Goal: Task Accomplishment & Management: Manage account settings

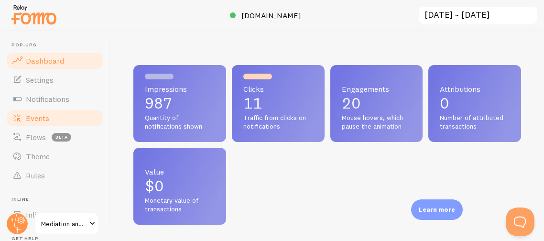
click at [62, 123] on link "Events" at bounding box center [55, 117] width 98 height 19
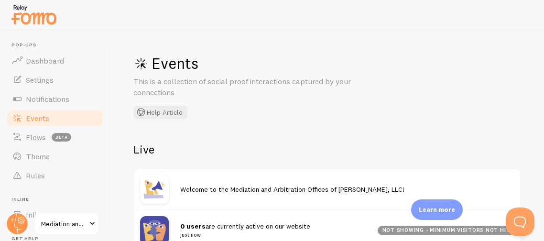
click at [255, 139] on div "Events This is a collection of social proof interactions captured by your conne…" at bounding box center [326, 136] width 433 height 210
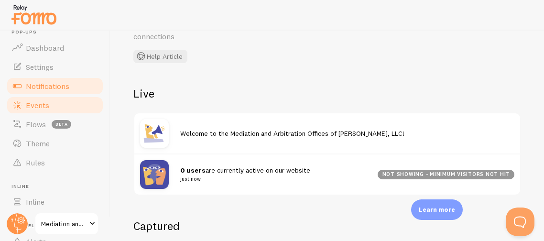
scroll to position [15, 0]
click at [66, 94] on link "Events" at bounding box center [55, 103] width 98 height 19
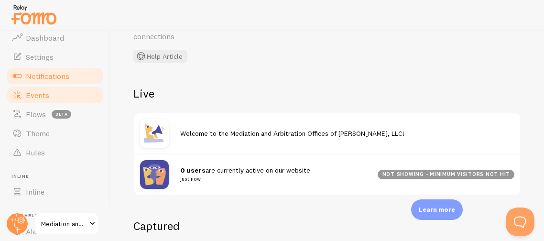
click at [63, 78] on span "Notifications" at bounding box center [47, 76] width 43 height 10
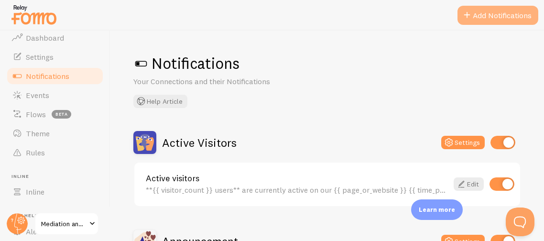
click at [485, 19] on button "Add Notifications" at bounding box center [497, 15] width 81 height 19
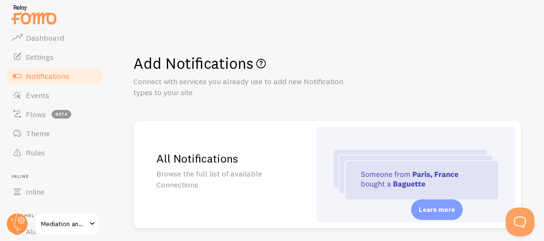
click at [422, 93] on div "Add Notifications Connect with services you already use to add new Notification…" at bounding box center [327, 76] width 388 height 44
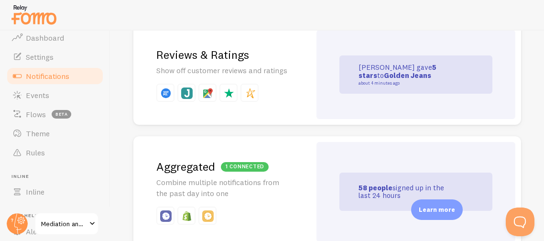
scroll to position [363, 0]
click at [241, 73] on p "Show off customer reviews and ratings" at bounding box center [221, 70] width 131 height 11
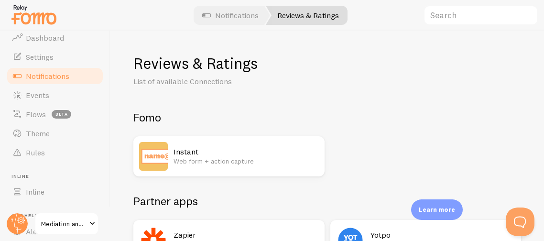
click at [404, 51] on div "Reviews & Ratings List of available Connections Fomo Instant Web form + action …" at bounding box center [326, 136] width 433 height 210
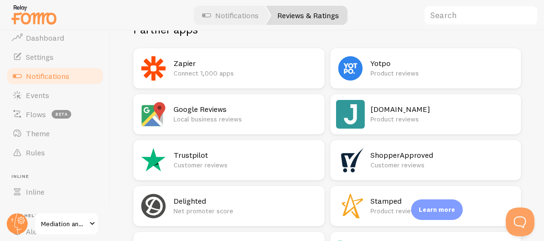
scroll to position [191, 0]
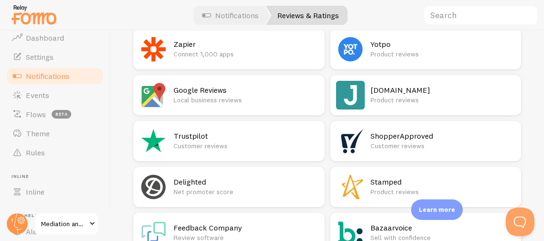
click at [190, 142] on p "Customer reviews" at bounding box center [245, 146] width 145 height 10
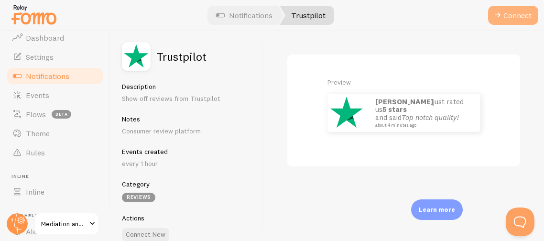
click at [511, 11] on button "Connect" at bounding box center [513, 15] width 50 height 19
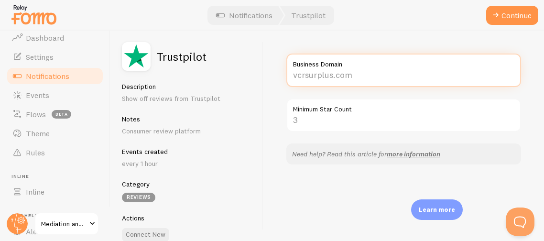
click at [382, 70] on input "Business Domain" at bounding box center [403, 70] width 235 height 33
click at [383, 71] on input "Business Domain" at bounding box center [403, 70] width 235 height 33
type input "w"
type input "mediatoratlaw"
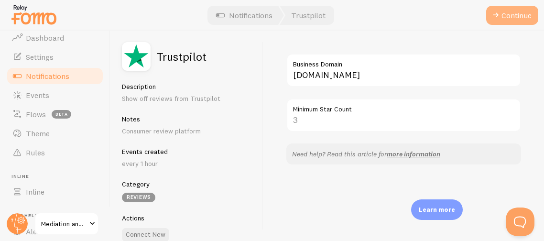
click at [518, 17] on button "Continue" at bounding box center [512, 15] width 52 height 19
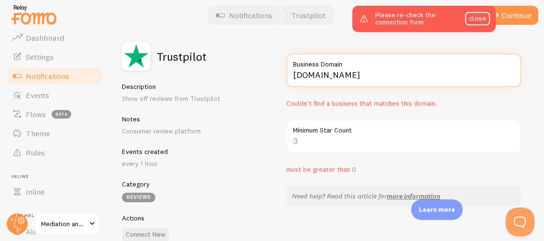
click at [385, 74] on input "[DOMAIN_NAME]" at bounding box center [403, 70] width 235 height 33
type input "M"
type input "[DOMAIN_NAME]"
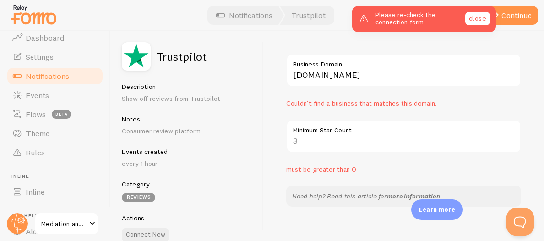
click at [476, 23] on link "close" at bounding box center [477, 18] width 25 height 13
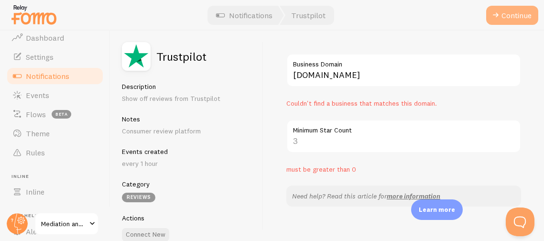
click at [498, 17] on span at bounding box center [495, 15] width 11 height 11
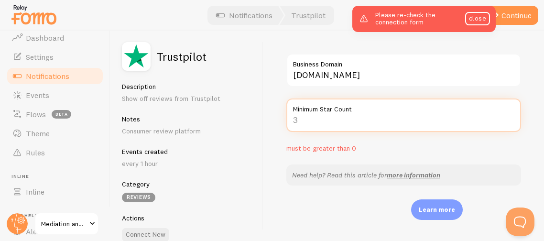
click at [308, 121] on input "Minimum Star Count" at bounding box center [403, 114] width 235 height 33
type input "4"
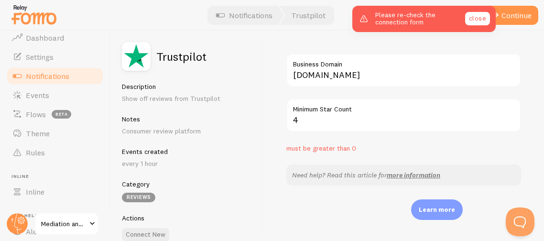
click at [475, 20] on link "close" at bounding box center [477, 18] width 25 height 13
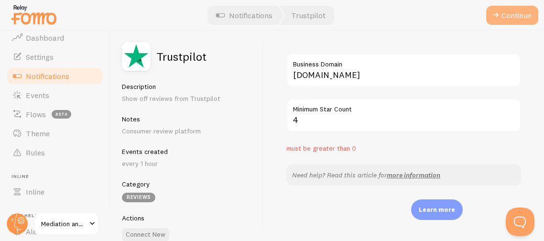
click at [494, 19] on span at bounding box center [495, 15] width 11 height 11
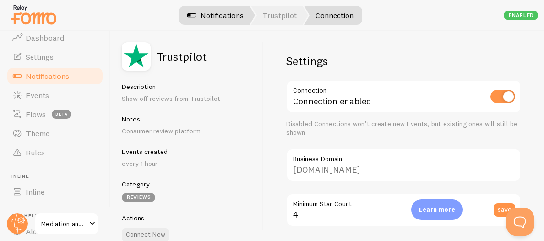
click at [210, 15] on link "Notifications" at bounding box center [215, 15] width 79 height 19
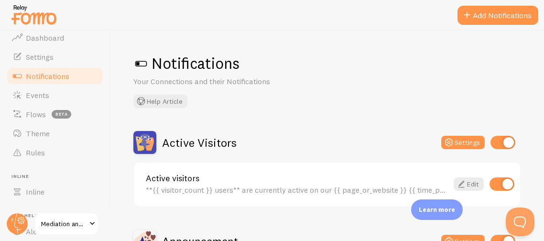
click at [240, 102] on div "Notifications Your Connections and their Notifications Help Article" at bounding box center [327, 81] width 388 height 54
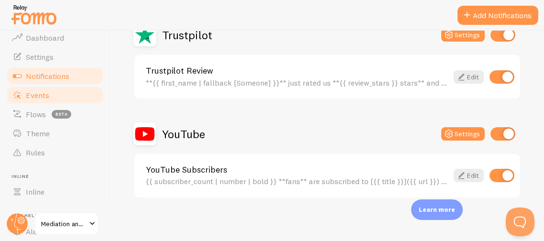
scroll to position [25, 0]
click at [33, 96] on span "Events" at bounding box center [37, 93] width 23 height 10
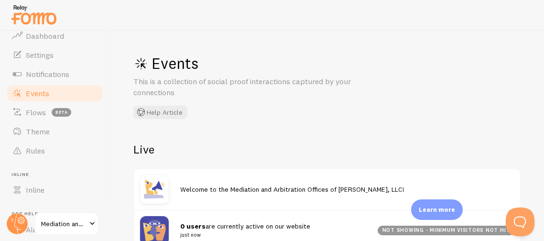
click at [33, 96] on span "Events" at bounding box center [37, 93] width 23 height 10
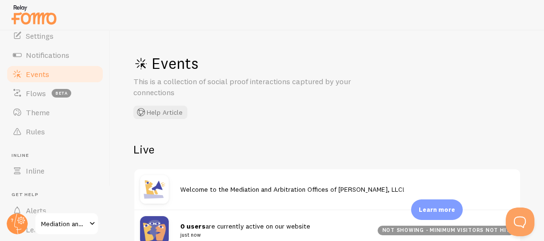
scroll to position [63, 0]
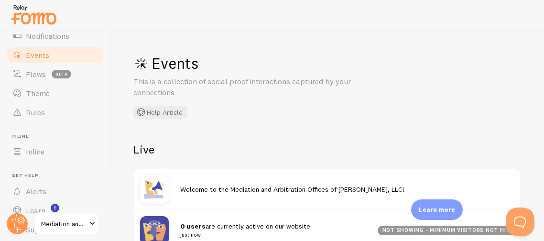
click at [207, 152] on h2 "Live" at bounding box center [327, 149] width 388 height 15
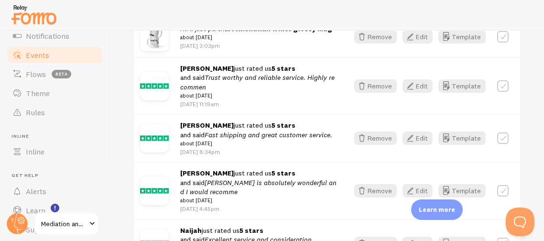
scroll to position [747, 0]
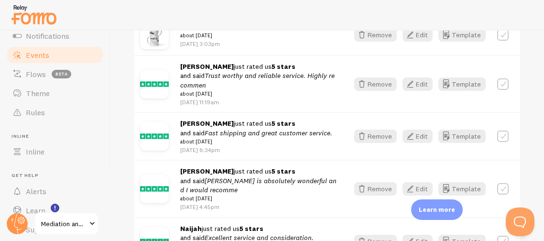
click at [161, 189] on img at bounding box center [154, 188] width 29 height 29
click at [531, 162] on div "Events This is a collection of social proof interactions captured by your conne…" at bounding box center [326, 136] width 433 height 210
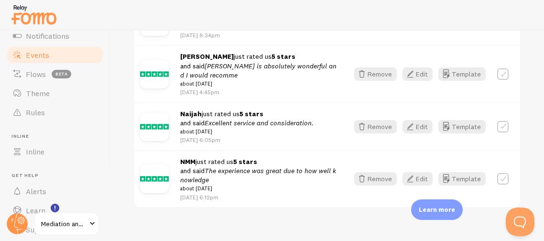
scroll to position [880, 0]
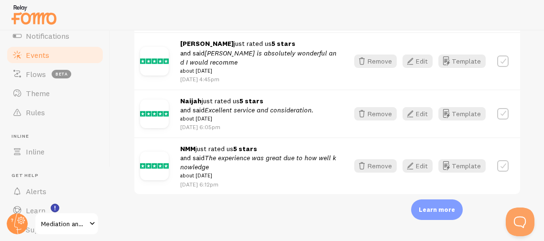
click at [46, 55] on span "Events" at bounding box center [37, 55] width 23 height 10
click at [129, 122] on div "Events This is a collection of social proof interactions captured by your conne…" at bounding box center [326, 136] width 433 height 210
click at [82, 131] on ul "Pop-ups Dashboard Settings Notifications Events Flows beta Theme Rules Inline I…" at bounding box center [55, 109] width 98 height 260
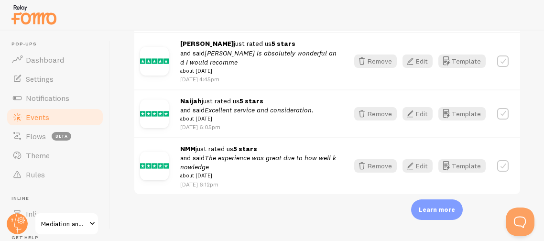
scroll to position [0, 0]
click at [44, 62] on span "Dashboard" at bounding box center [45, 61] width 38 height 10
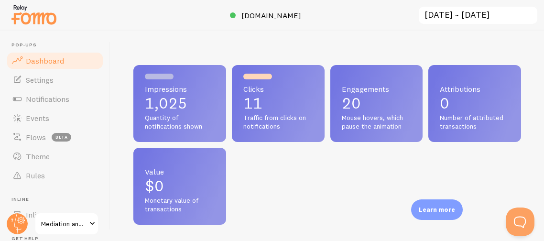
scroll to position [251, 387]
click at [35, 81] on span "Settings" at bounding box center [40, 80] width 28 height 10
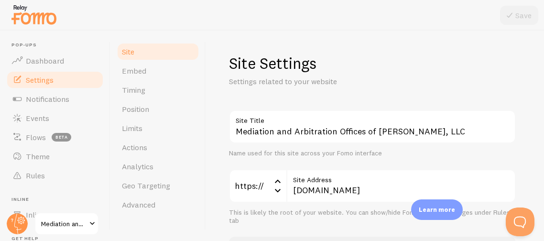
click at [213, 81] on div "Site Settings Settings related to your website Mediation and Arbitration Office…" at bounding box center [375, 136] width 338 height 210
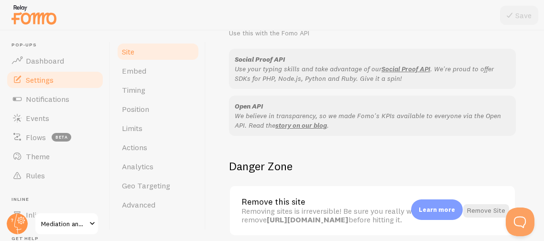
scroll to position [603, 0]
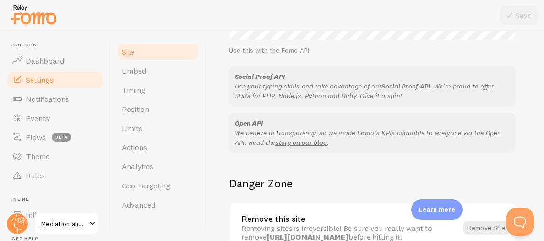
click at [49, 25] on img at bounding box center [34, 14] width 48 height 24
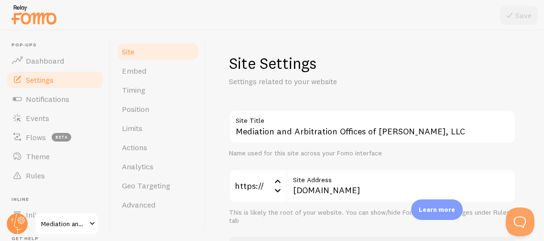
click at [10, 32] on header "Pop-ups Dashboard Settings Notifications Events Flows beta Theme Rules Inline I…" at bounding box center [55, 136] width 110 height 210
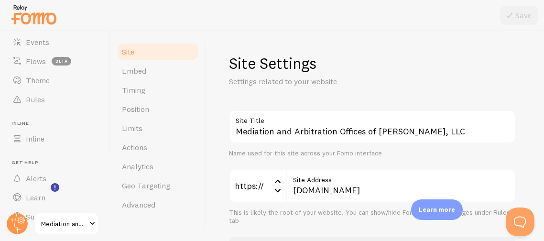
scroll to position [95, 0]
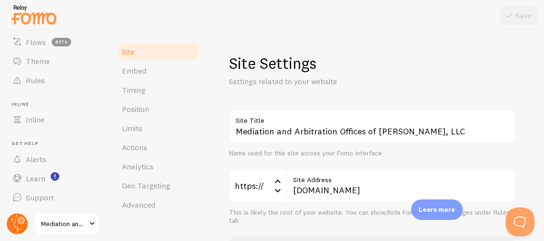
click at [16, 221] on circle at bounding box center [17, 223] width 21 height 21
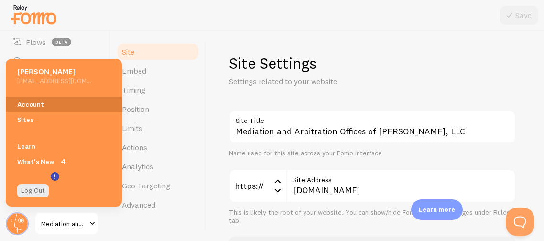
click at [33, 103] on link "Account" at bounding box center [64, 104] width 116 height 15
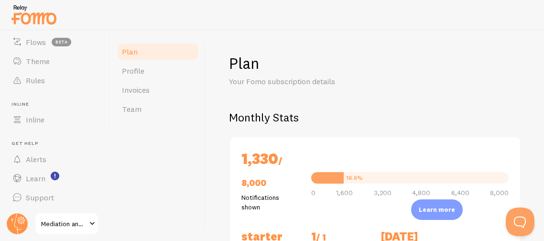
click at [124, 174] on div "Plan Profile Invoices Team" at bounding box center [158, 136] width 96 height 210
click at [203, 156] on div "Plan Profile Invoices Team" at bounding box center [158, 136] width 96 height 210
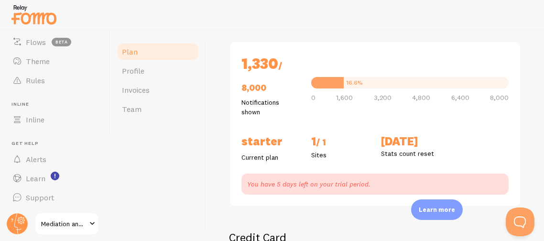
scroll to position [114, 0]
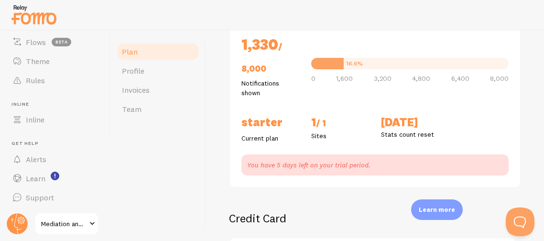
click at [190, 156] on div "Plan Profile Invoices Team" at bounding box center [158, 136] width 96 height 210
click at [522, 108] on div "Plan Your Fomo subscription details Monthly Stats 1,330 / 8,000 Notifications s…" at bounding box center [375, 136] width 338 height 210
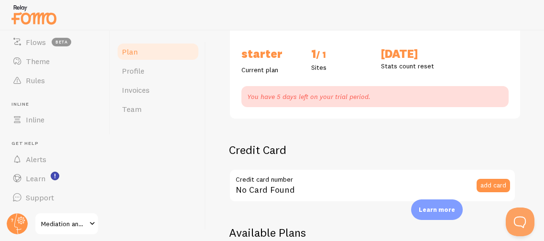
scroll to position [163, 0]
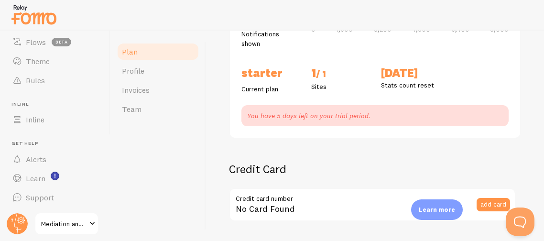
click at [103, 24] on div at bounding box center [272, 15] width 544 height 31
click at [7, 38] on link "Flows beta" at bounding box center [55, 41] width 98 height 19
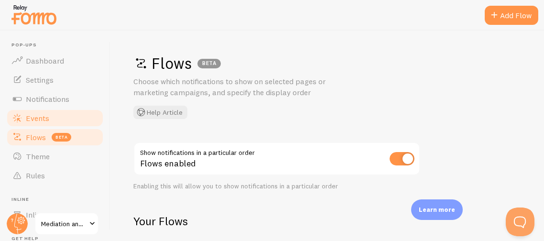
click at [22, 119] on span at bounding box center [16, 117] width 11 height 11
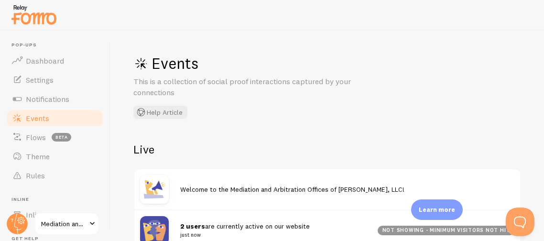
click at [329, 139] on div "Events This is a collection of social proof interactions captured by your conne…" at bounding box center [326, 136] width 433 height 210
click at [215, 135] on div "Events This is a collection of social proof interactions captured by your conne…" at bounding box center [326, 136] width 433 height 210
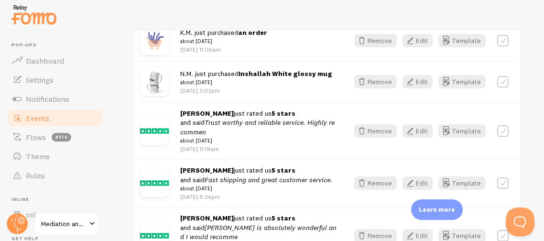
scroll to position [726, 0]
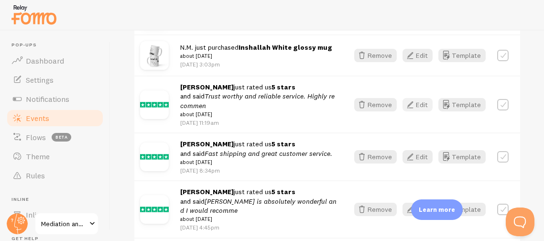
click at [424, 108] on button "Edit" at bounding box center [417, 104] width 30 height 13
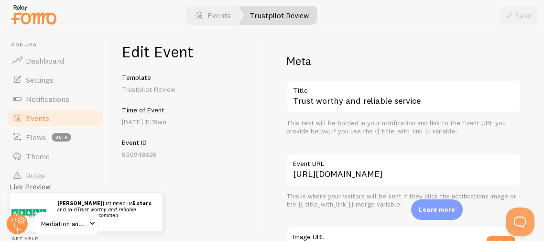
click at [260, 165] on div "Edit Event Template Trustpilot Review Time of Event [DATE] 11:19am Event ID 850…" at bounding box center [186, 136] width 153 height 210
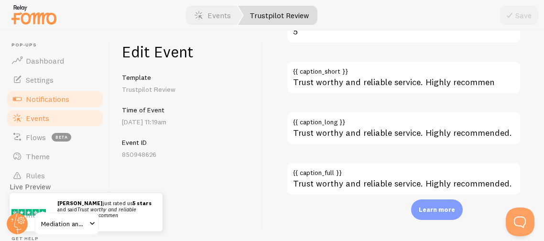
click at [38, 102] on span "Notifications" at bounding box center [47, 99] width 43 height 10
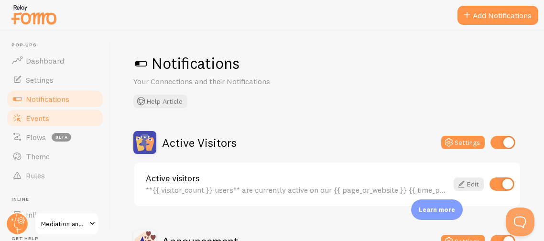
click at [36, 118] on span "Events" at bounding box center [37, 118] width 23 height 10
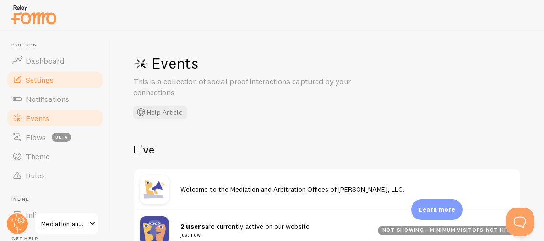
click at [56, 82] on link "Settings" at bounding box center [55, 79] width 98 height 19
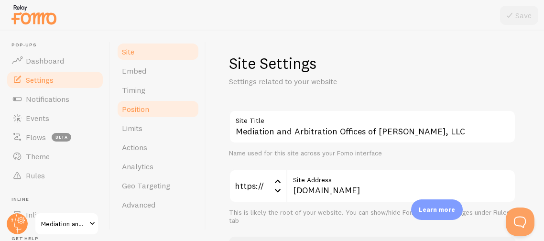
click at [142, 110] on span "Position" at bounding box center [135, 109] width 27 height 10
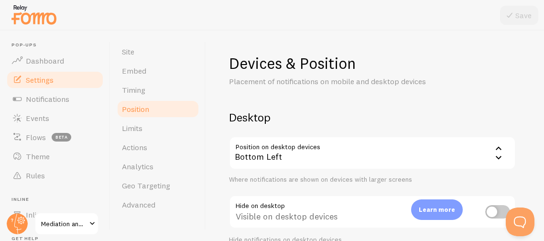
click at [212, 122] on div "Devices & Position Placement of notifications on mobile and desktop devices Des…" at bounding box center [375, 136] width 338 height 210
click at [158, 130] on link "Limits" at bounding box center [158, 128] width 84 height 19
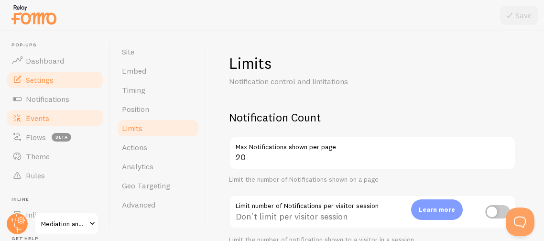
click at [40, 117] on span "Events" at bounding box center [37, 118] width 23 height 10
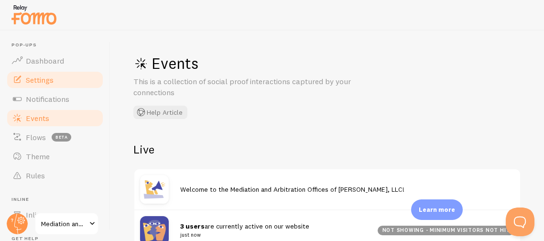
click at [49, 76] on span "Settings" at bounding box center [40, 80] width 28 height 10
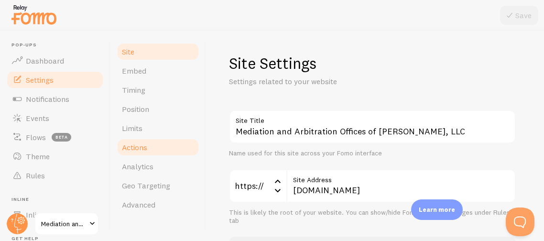
click at [134, 145] on span "Actions" at bounding box center [134, 147] width 25 height 10
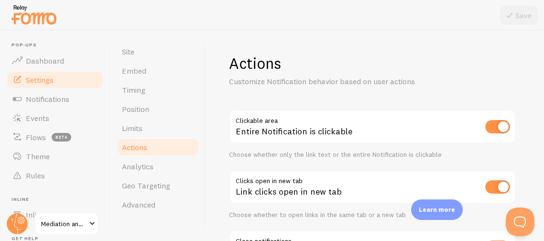
click at [348, 88] on div "Actions Customize Notification behavior based on user actions Clickable area En…" at bounding box center [372, 171] width 287 height 234
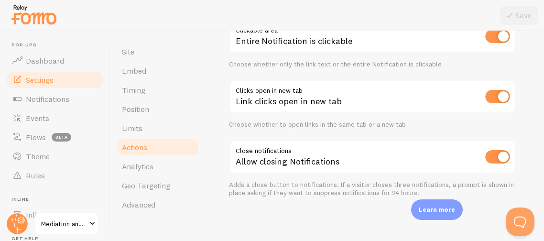
scroll to position [91, 0]
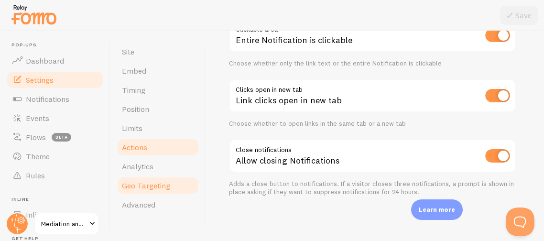
click at [139, 181] on span "Geo Targeting" at bounding box center [146, 186] width 48 height 10
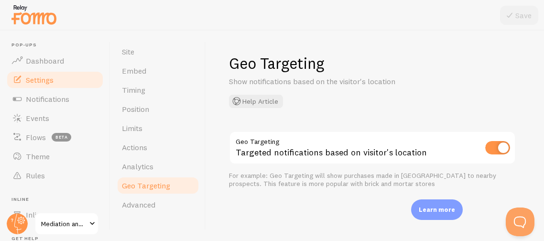
click at [226, 213] on div "Geo Targeting Show notifications based on the visitor's location Help Article G…" at bounding box center [375, 136] width 338 height 210
click at [154, 205] on span "Advanced" at bounding box center [138, 205] width 33 height 10
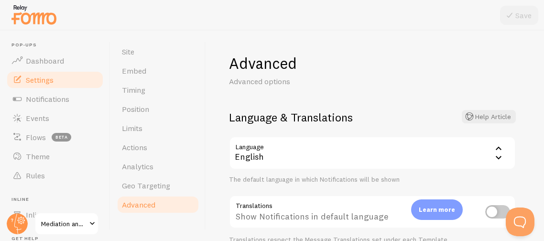
click at [205, 171] on div "Site Embed Timing Position Limits Actions Analytics Geo Targeting Advanced" at bounding box center [158, 136] width 96 height 210
click at [330, 188] on form "Language & Translations Help Article Language en English English Arabic Bulgari…" at bounding box center [372, 225] width 287 height 231
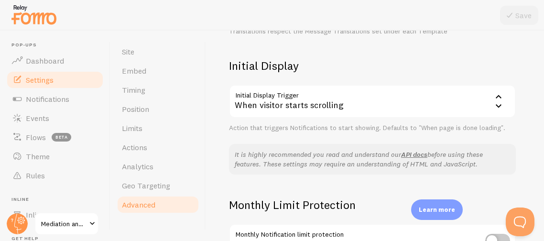
scroll to position [210, 0]
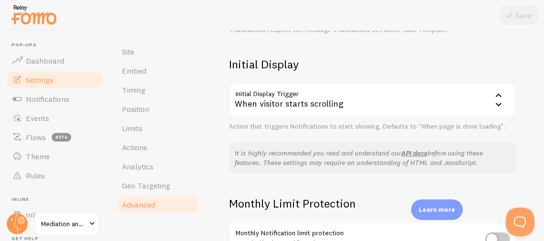
click at [505, 99] on div "When visitor starts scrolling" at bounding box center [372, 99] width 287 height 33
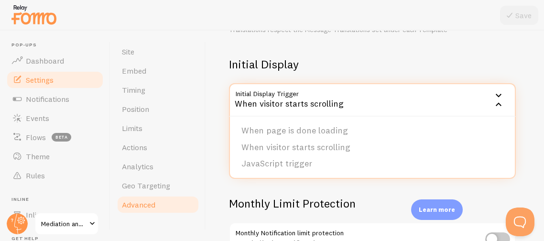
click at [490, 75] on div "Initial Display Initial Display Trigger scroll When visitor starts scrolling Wh…" at bounding box center [372, 94] width 287 height 74
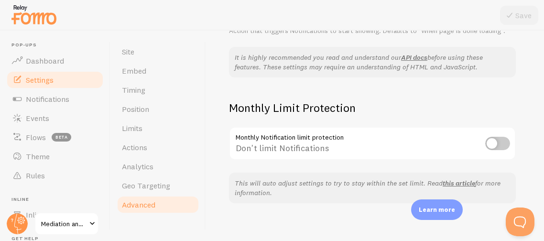
scroll to position [313, 0]
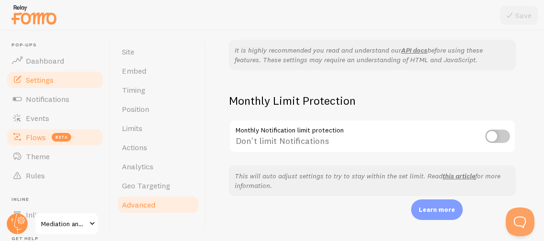
click at [45, 138] on link "Flows beta" at bounding box center [55, 137] width 98 height 19
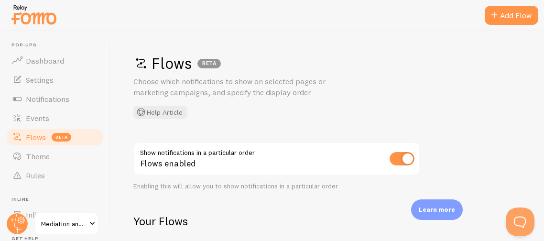
click at [336, 100] on div "Flows BETA Choose which notifications to show on selected pages or marketing ca…" at bounding box center [327, 86] width 388 height 65
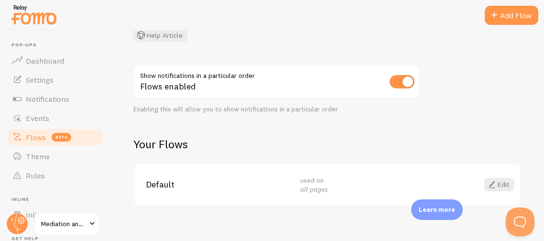
scroll to position [86, 0]
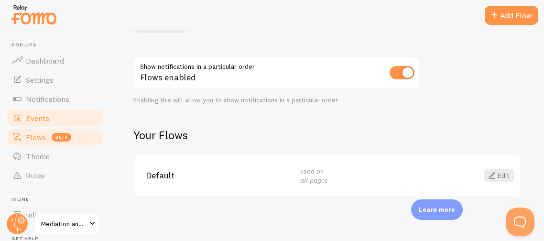
click at [31, 117] on span "Events" at bounding box center [37, 118] width 23 height 10
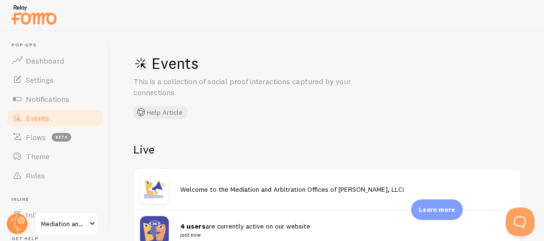
click at [287, 120] on div "Events This is a collection of social proof interactions captured by your conne…" at bounding box center [326, 136] width 433 height 210
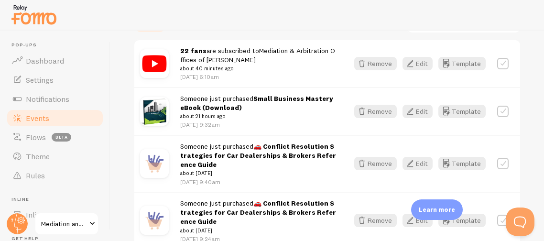
scroll to position [305, 0]
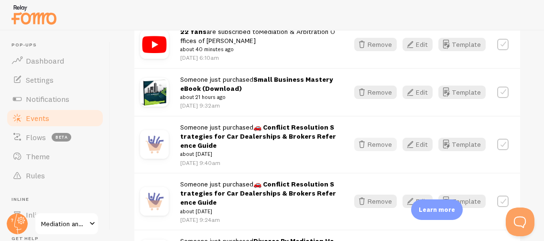
click at [376, 148] on button "Remove" at bounding box center [375, 144] width 43 height 13
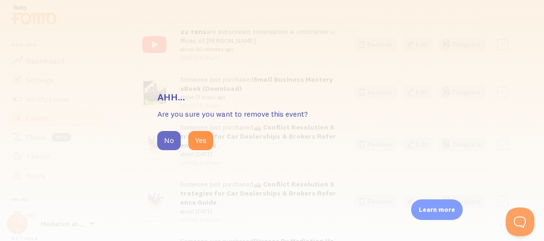
click at [167, 140] on button "No" at bounding box center [168, 140] width 23 height 19
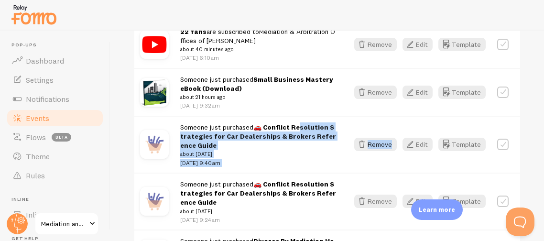
drag, startPoint x: 299, startPoint y: 123, endPoint x: 390, endPoint y: 132, distance: 92.2
click at [390, 132] on div "Someone just purchased 🚗 Conflict Resolution Strategies for Car Dealerships & B…" at bounding box center [327, 144] width 386 height 57
click at [382, 143] on button "Remove" at bounding box center [375, 144] width 43 height 13
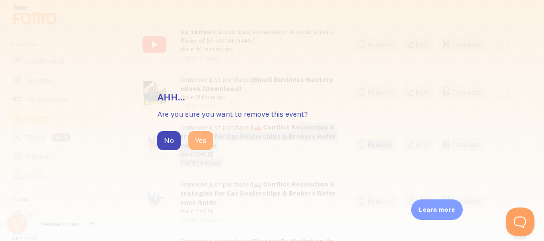
click at [198, 145] on button "Yes" at bounding box center [200, 140] width 25 height 19
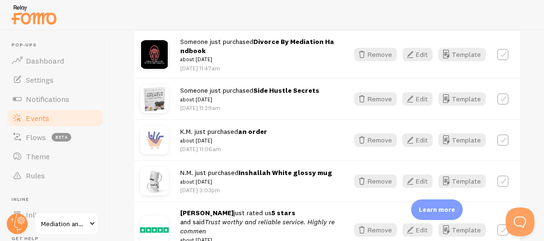
scroll to position [545, 0]
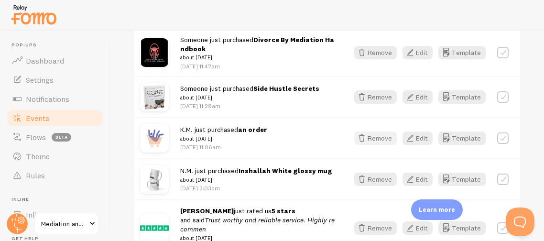
click at [377, 142] on button "Remove" at bounding box center [375, 137] width 43 height 13
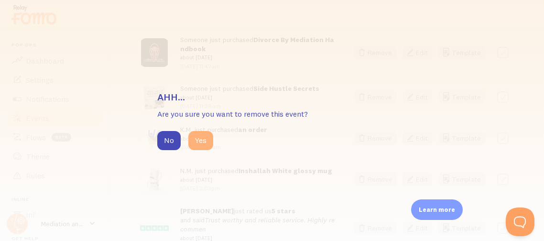
click at [195, 141] on button "Yes" at bounding box center [200, 140] width 25 height 19
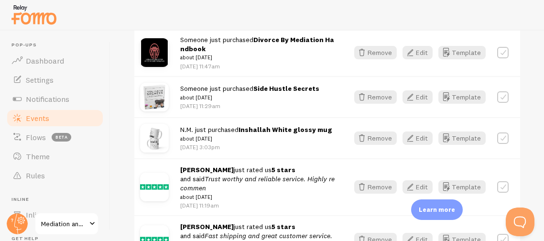
click at [298, 158] on div "N.M. just purchased [PERSON_NAME] glossy mug about [DATE] [DATE] 3:03pm Remove …" at bounding box center [327, 137] width 386 height 41
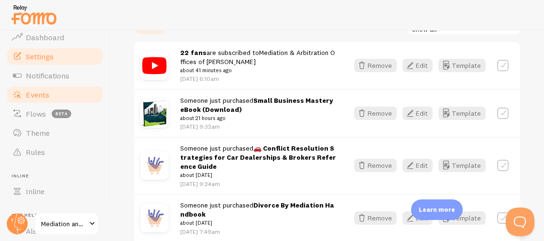
scroll to position [0, 0]
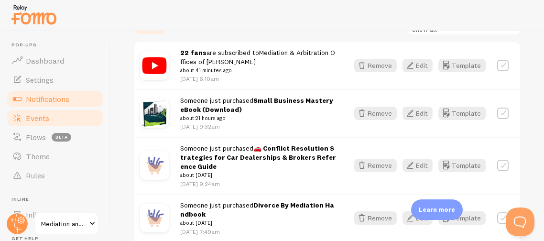
click at [55, 96] on span "Notifications" at bounding box center [47, 99] width 43 height 10
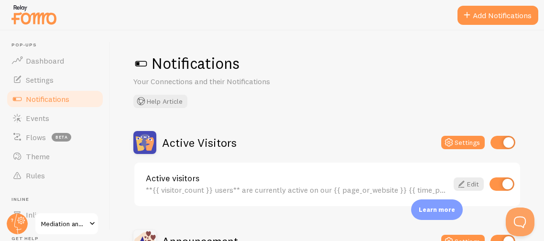
click at [391, 104] on div "Notifications Your Connections and their Notifications Help Article" at bounding box center [327, 81] width 388 height 54
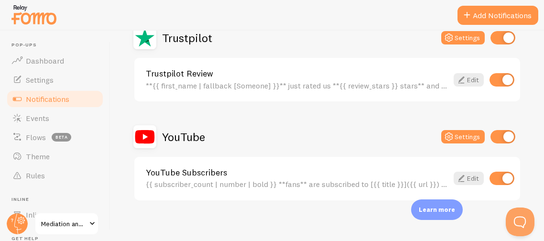
scroll to position [700, 0]
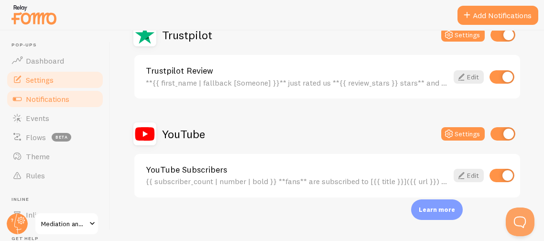
click at [40, 82] on span "Settings" at bounding box center [40, 80] width 28 height 10
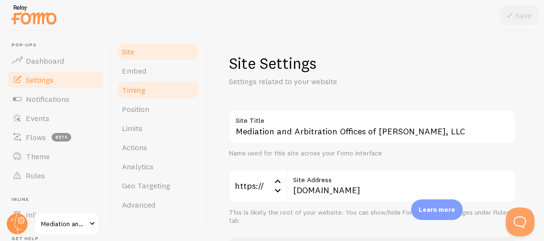
click at [128, 87] on span "Timing" at bounding box center [133, 90] width 23 height 10
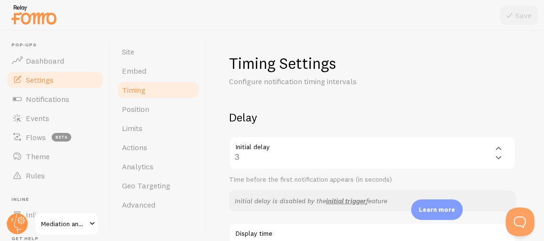
click at [242, 155] on div "Initial delay 3 3 1 2 3 4 5 Time before the first notification appears (in seco…" at bounding box center [372, 160] width 287 height 48
click at [240, 155] on div "Initial delay 3 3 1 2 3 4 5 Time before the first notification appears (in seco…" at bounding box center [372, 160] width 287 height 48
click at [499, 157] on div "Initial delay 3 3 1 2 3 4 5 Time before the first notification appears (in seco…" at bounding box center [372, 160] width 287 height 48
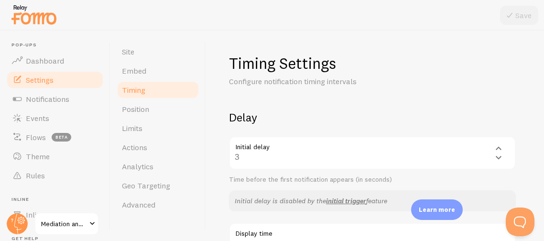
click at [499, 157] on div "Initial delay 3 3 1 2 3 4 5 Time before the first notification appears (in seco…" at bounding box center [372, 160] width 287 height 48
click at [404, 163] on div "Initial delay 3 3 1 2 3 4 5 Time before the first notification appears (in seco…" at bounding box center [372, 160] width 287 height 48
click at [395, 158] on div "Initial delay 3 3 1 2 3 4 5 Time before the first notification appears (in seco…" at bounding box center [372, 160] width 287 height 48
click at [359, 151] on div "Initial delay 3 3 1 2 3 4 5 Time before the first notification appears (in seco…" at bounding box center [372, 160] width 287 height 48
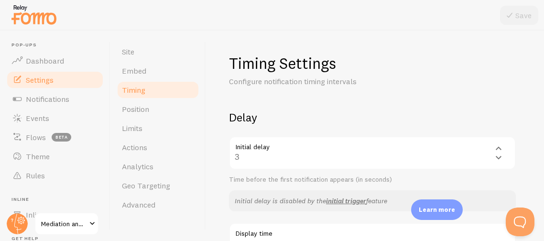
click at [368, 118] on h2 "Delay" at bounding box center [372, 117] width 287 height 15
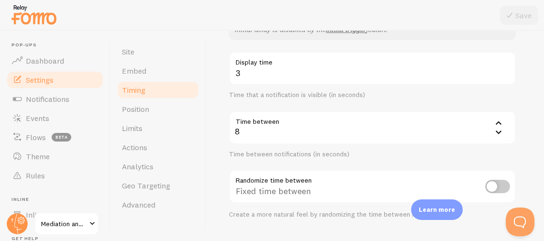
scroll to position [172, 0]
click at [242, 128] on div "8" at bounding box center [372, 126] width 287 height 33
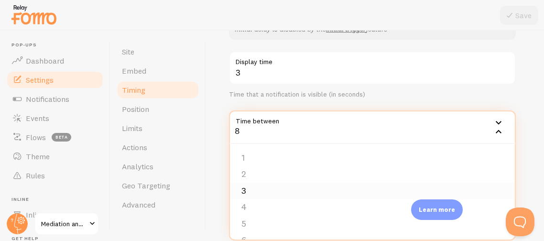
click at [246, 189] on li "3" at bounding box center [372, 191] width 285 height 17
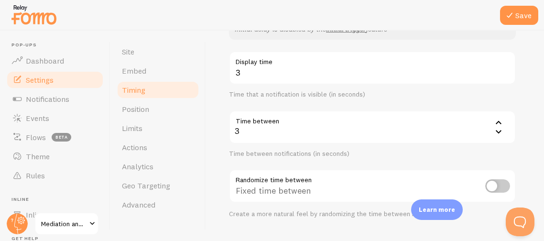
click at [320, 43] on div "Delay Initial delay 3 3 1 2 3 4 5 Time before the first notification appears (i…" at bounding box center [372, 78] width 287 height 280
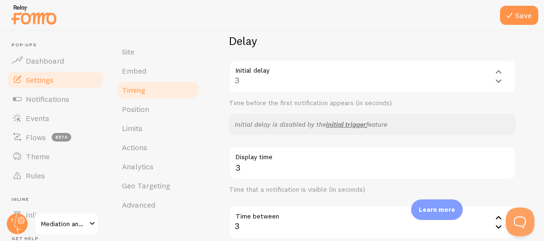
scroll to position [76, 0]
click at [241, 81] on div "Initial delay 3 3 1 2 3 4 5 Time before the first notification appears (in seco…" at bounding box center [372, 84] width 287 height 48
click at [498, 71] on div "Initial delay 3 3 1 2 3 4 5 Time before the first notification appears (in seco…" at bounding box center [372, 84] width 287 height 48
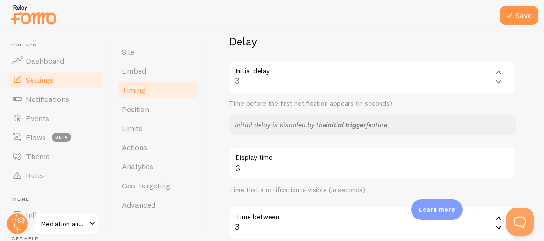
click at [498, 71] on div "Initial delay 3 3 1 2 3 4 5 Time before the first notification appears (in seco…" at bounding box center [372, 84] width 287 height 48
click at [518, 10] on button "Save" at bounding box center [519, 15] width 38 height 19
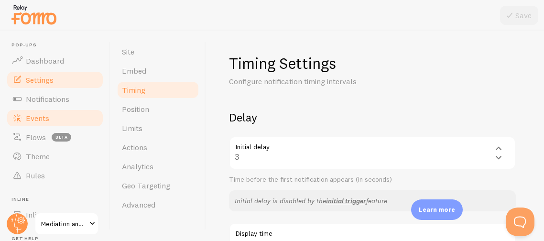
click at [36, 116] on span "Events" at bounding box center [37, 118] width 23 height 10
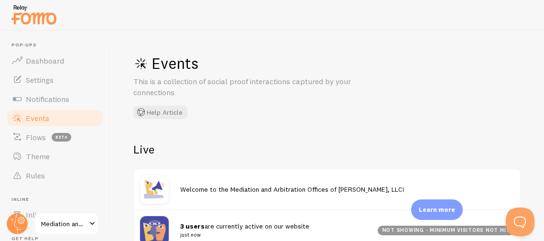
click at [303, 133] on div "Events This is a collection of social proof interactions captured by your conne…" at bounding box center [326, 136] width 433 height 210
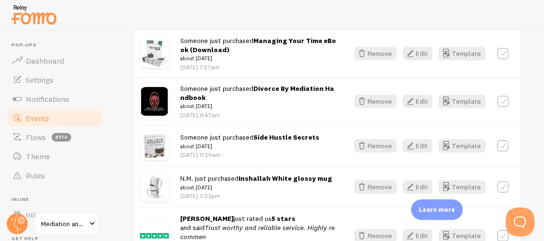
scroll to position [495, 0]
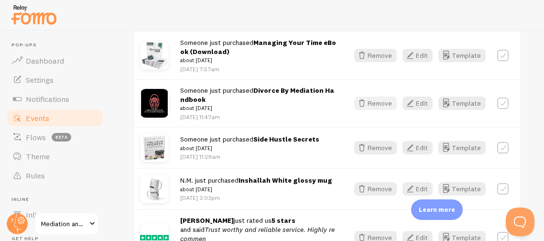
click at [371, 105] on button "Remove" at bounding box center [375, 103] width 43 height 13
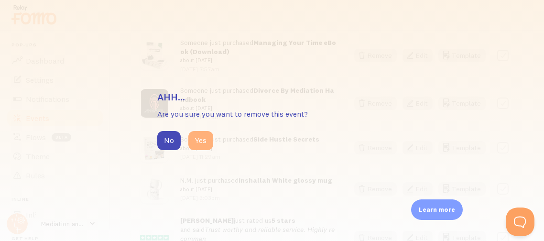
click at [204, 144] on button "Yes" at bounding box center [200, 140] width 25 height 19
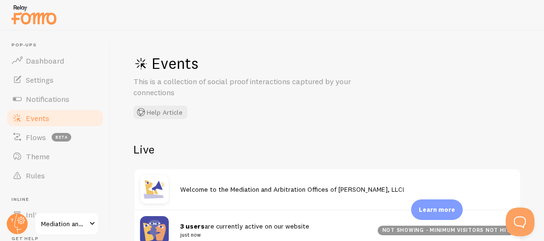
click at [218, 126] on div "Events This is a collection of social proof interactions captured by your conne…" at bounding box center [326, 136] width 433 height 210
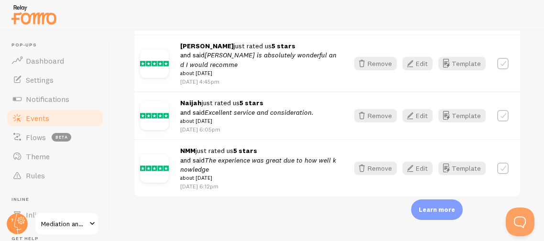
scroll to position [733, 0]
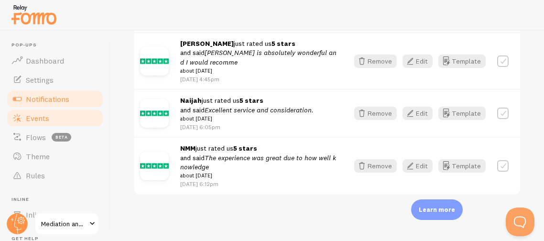
click at [60, 97] on span "Notifications" at bounding box center [47, 99] width 43 height 10
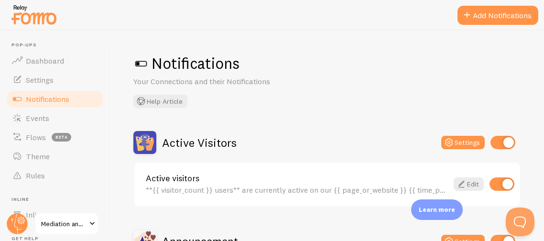
click at [365, 118] on div "Notifications Your Connections and their Notifications Help Article Active Visi…" at bounding box center [326, 136] width 433 height 210
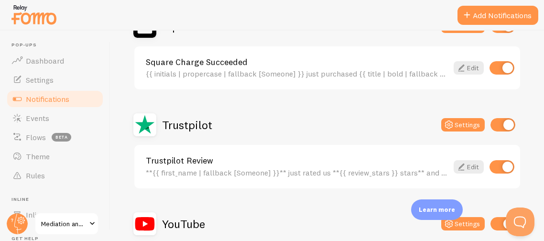
scroll to position [611, 0]
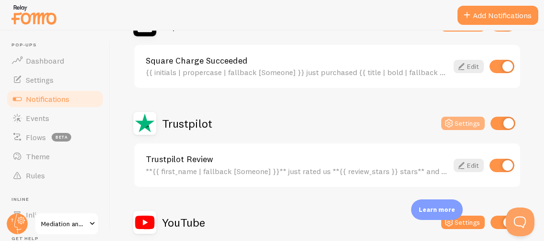
click at [461, 122] on button "Settings" at bounding box center [462, 123] width 43 height 13
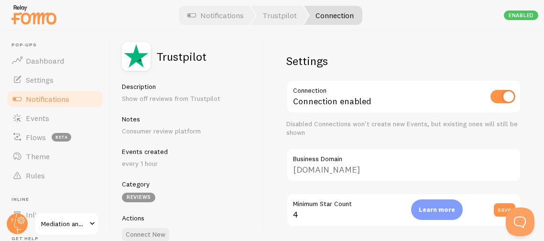
click at [386, 170] on input "[DOMAIN_NAME]" at bounding box center [403, 164] width 235 height 33
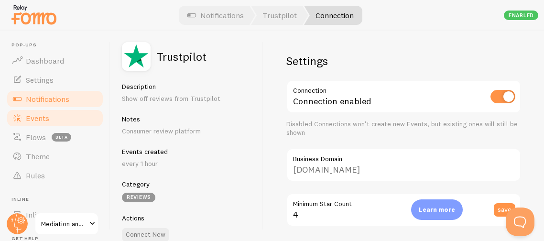
click at [33, 116] on span "Events" at bounding box center [37, 118] width 23 height 10
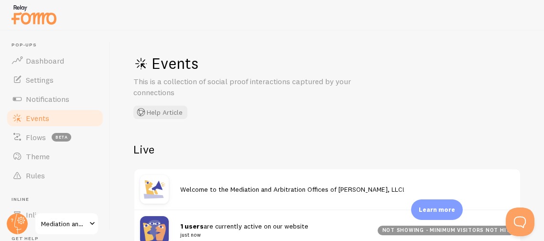
click at [256, 140] on div "Events This is a collection of social proof interactions captured by your conne…" at bounding box center [326, 136] width 433 height 210
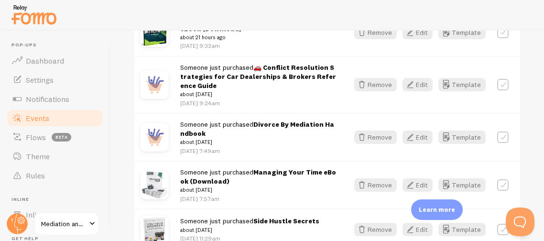
scroll to position [344, 0]
